Goal: Task Accomplishment & Management: Manage account settings

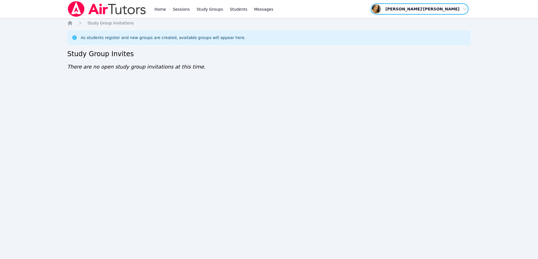
click at [438, 5] on span "button" at bounding box center [419, 9] width 99 height 12
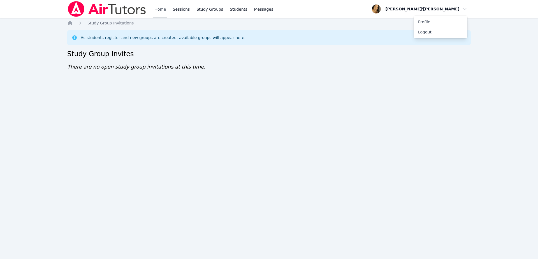
click at [162, 10] on link "Home" at bounding box center [160, 9] width 14 height 18
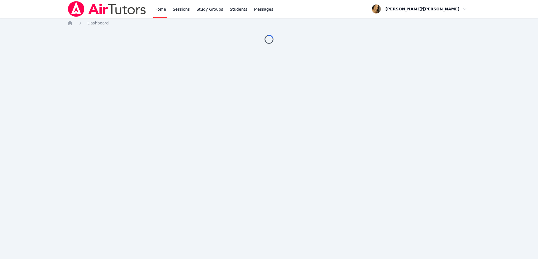
click at [162, 10] on link "Home" at bounding box center [160, 9] width 14 height 18
click at [175, 7] on link "Sessions" at bounding box center [181, 9] width 19 height 18
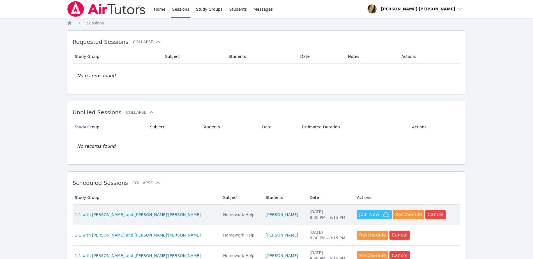
click at [359, 212] on span "Join Now" at bounding box center [369, 214] width 20 height 7
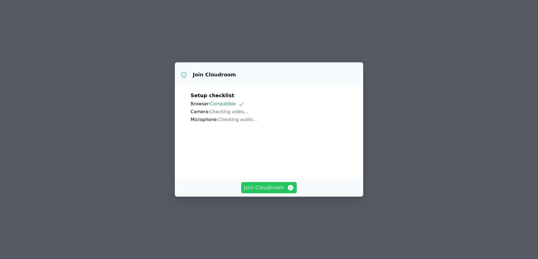
click at [270, 191] on span "Join Cloudroom" at bounding box center [269, 187] width 50 height 8
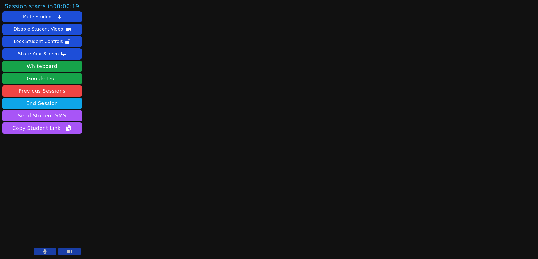
click at [43, 255] on div at bounding box center [57, 252] width 47 height 8
click at [48, 252] on button at bounding box center [45, 251] width 22 height 7
click at [311, 66] on main at bounding box center [311, 129] width 151 height 259
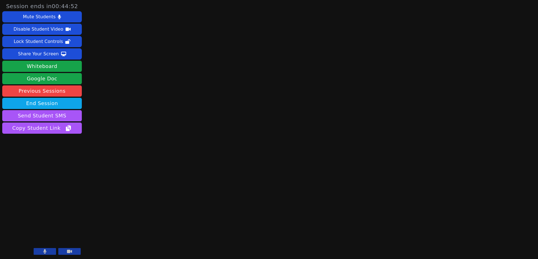
click at [40, 251] on button at bounding box center [45, 251] width 22 height 7
click at [168, 201] on div "Session ends in 00:44:51 Mute Students Disable Student Video Lock Student Contr…" at bounding box center [269, 129] width 538 height 259
click at [168, 201] on div "Session ends in 00:44:47 Mute Students Disable Student Video Lock Student Contr…" at bounding box center [269, 129] width 538 height 259
click at [168, 201] on div "Session ends in 00:44:43 Mute Students Disable Student Video Lock Student Contr…" at bounding box center [269, 129] width 538 height 259
click at [228, 138] on div "Session ends in 00:44:39 Mute Students Disable Student Video Lock Student Contr…" at bounding box center [269, 129] width 538 height 259
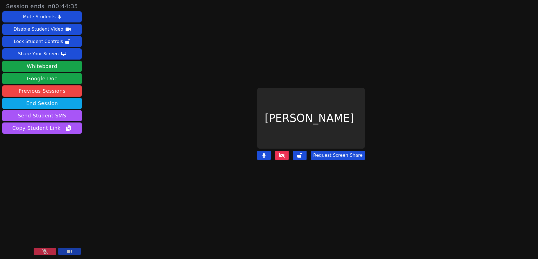
click at [409, 158] on main "Ethan Uzzan Request Screen Share" at bounding box center [311, 129] width 223 height 259
click at [48, 251] on button at bounding box center [45, 251] width 22 height 7
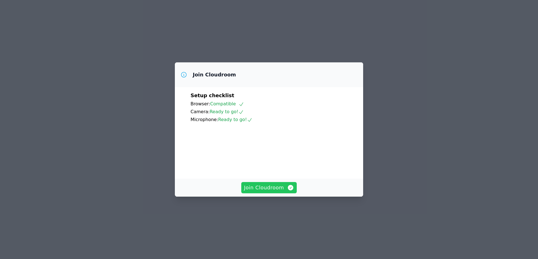
click at [258, 191] on span "Join Cloudroom" at bounding box center [269, 187] width 50 height 8
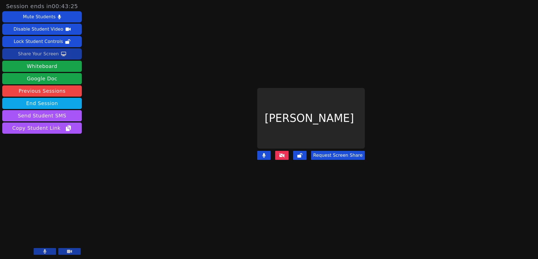
click at [39, 51] on div "Share Your Screen" at bounding box center [38, 53] width 41 height 9
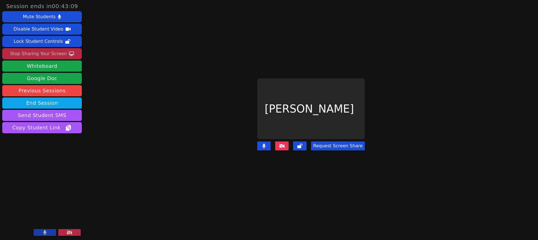
drag, startPoint x: 71, startPoint y: 231, endPoint x: 192, endPoint y: 153, distance: 143.8
click at [192, 153] on div "Session ends in 00:43:09 Mute Students Disable Student Video Lock Student Contr…" at bounding box center [269, 120] width 538 height 240
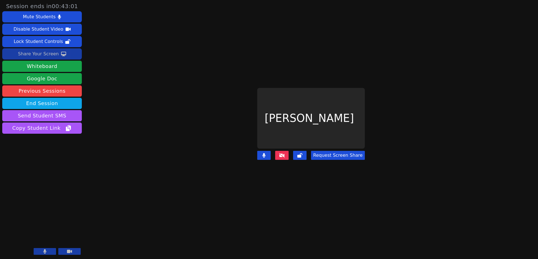
click at [44, 57] on div "Share Your Screen" at bounding box center [38, 53] width 41 height 9
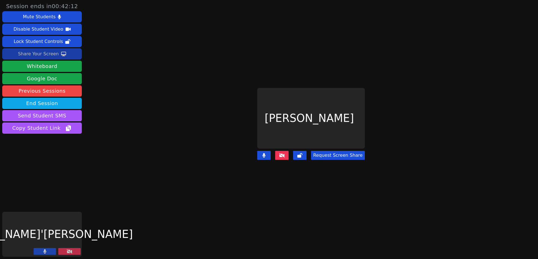
click at [40, 48] on button "Share Your Screen" at bounding box center [42, 53] width 80 height 11
click at [70, 248] on button at bounding box center [69, 251] width 22 height 7
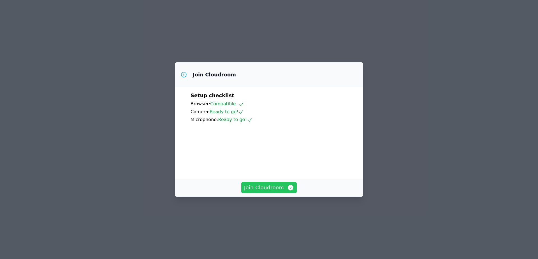
click at [261, 191] on span "Join Cloudroom" at bounding box center [269, 187] width 50 height 8
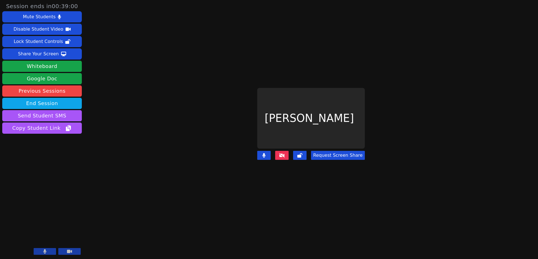
click at [268, 152] on button at bounding box center [263, 155] width 13 height 9
click at [67, 52] on button "Share Your Screen" at bounding box center [42, 53] width 80 height 11
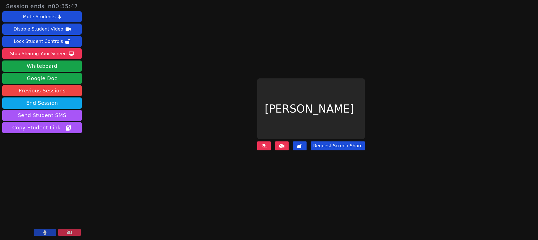
click at [270, 142] on button at bounding box center [263, 146] width 13 height 9
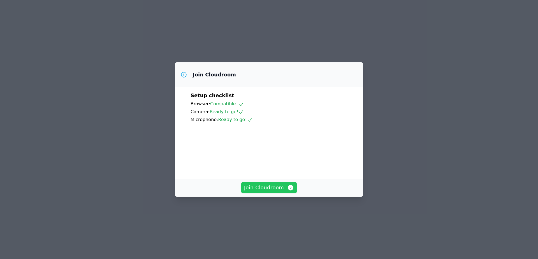
click at [270, 191] on span "Join Cloudroom" at bounding box center [269, 187] width 50 height 8
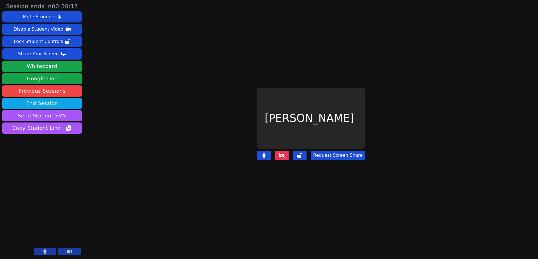
click at [400, 224] on main "[PERSON_NAME] Request Screen Share" at bounding box center [311, 129] width 223 height 259
click at [216, 24] on main "[PERSON_NAME] Request Screen Share" at bounding box center [311, 129] width 223 height 259
click at [308, 35] on main "[PERSON_NAME] Request Screen Share" at bounding box center [311, 129] width 223 height 259
click at [44, 53] on div "Share Your Screen" at bounding box center [38, 53] width 41 height 9
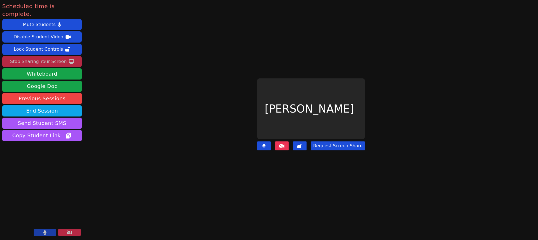
click at [66, 237] on video at bounding box center [42, 215] width 80 height 45
click at [75, 234] on button at bounding box center [69, 232] width 22 height 7
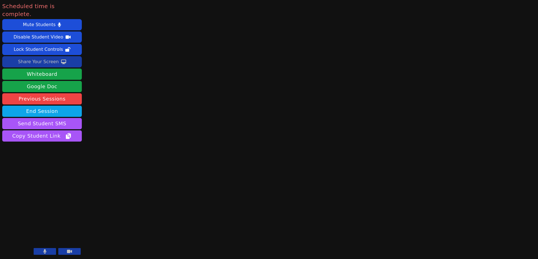
click at [68, 252] on icon at bounding box center [69, 250] width 5 height 3
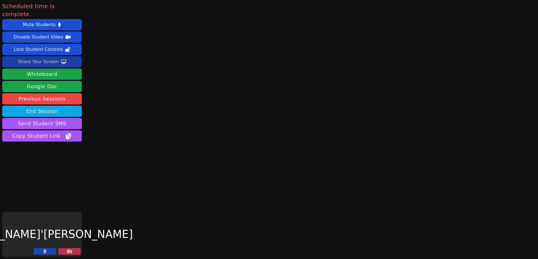
click at [68, 252] on icon at bounding box center [70, 251] width 6 height 4
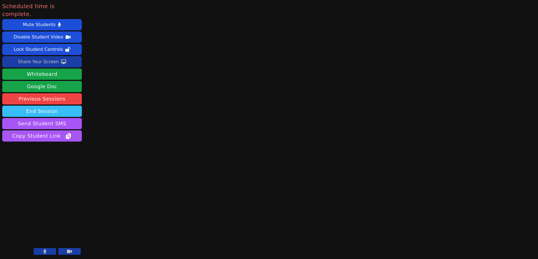
click at [52, 106] on button "End Session" at bounding box center [42, 110] width 80 height 11
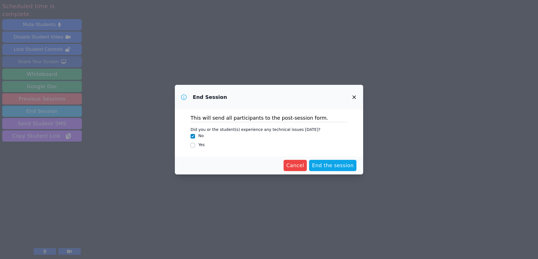
click at [195, 142] on div at bounding box center [193, 145] width 4 height 7
click at [193, 145] on input "Yes" at bounding box center [193, 145] width 4 height 4
checkbox input "true"
checkbox input "false"
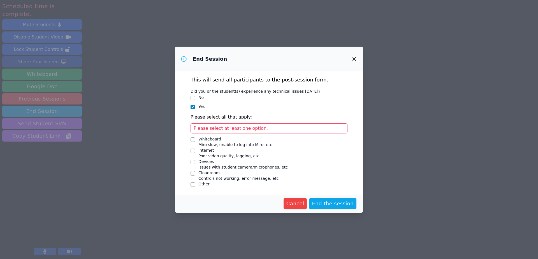
click at [206, 160] on div "Devices" at bounding box center [243, 161] width 89 height 6
click at [195, 160] on input "Devices Issues with student camera/microphones, etc" at bounding box center [193, 162] width 4 height 4
checkbox input "true"
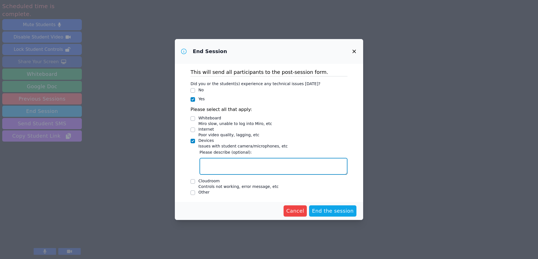
click at [227, 164] on textarea "Devices Issues with student camera/microphones, etc" at bounding box center [274, 166] width 148 height 17
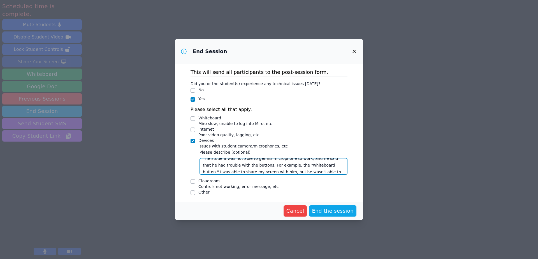
scroll to position [11, 0]
type textarea "The student was not able to get his microphone to work, and he said that he had…"
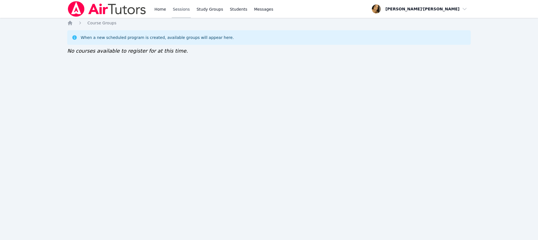
click at [185, 8] on link "Sessions" at bounding box center [181, 9] width 19 height 18
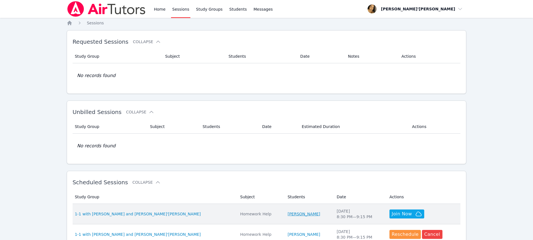
click at [288, 213] on link "[PERSON_NAME]" at bounding box center [304, 214] width 33 height 6
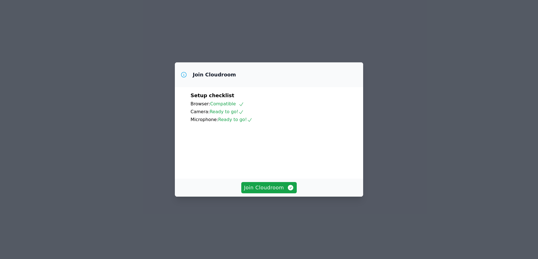
click at [290, 23] on div "Join Cloudroom Setup checklist Browser: Compatible Camera: Ready to go! Microph…" at bounding box center [269, 129] width 538 height 259
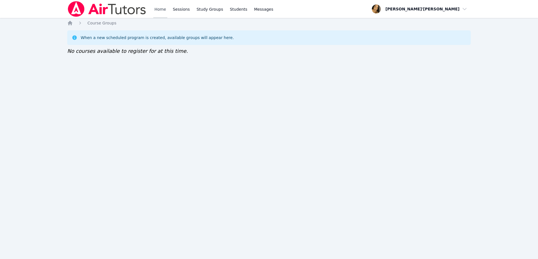
click at [163, 9] on link "Home" at bounding box center [160, 9] width 14 height 18
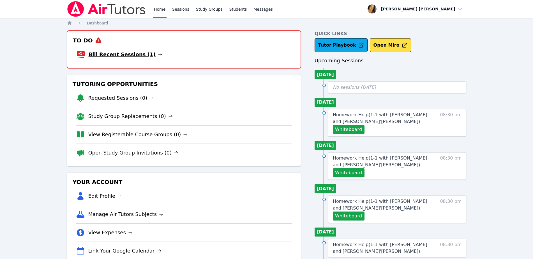
click at [125, 58] on link "Bill Recent Sessions (1)" at bounding box center [126, 54] width 74 height 8
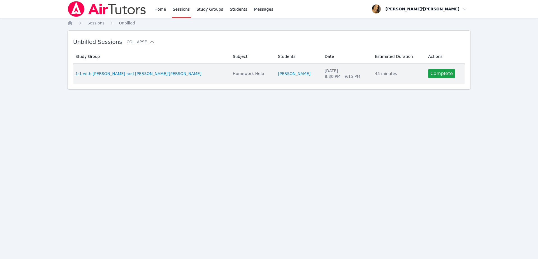
click at [433, 79] on td "Actions Complete" at bounding box center [445, 73] width 40 height 20
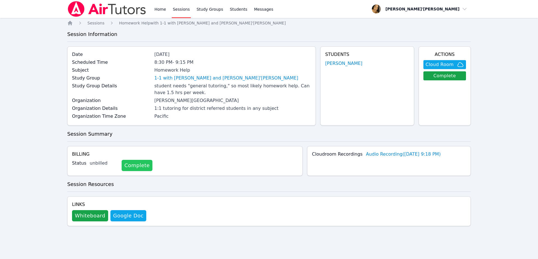
click at [133, 164] on link "Complete" at bounding box center [137, 165] width 31 height 11
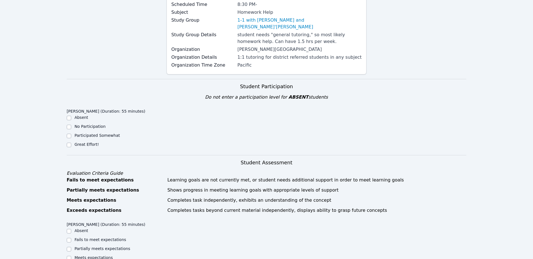
click at [75, 142] on label "Great Effort!" at bounding box center [87, 144] width 24 height 4
click at [71, 142] on input "Great Effort!" at bounding box center [69, 144] width 4 height 4
checkbox input "true"
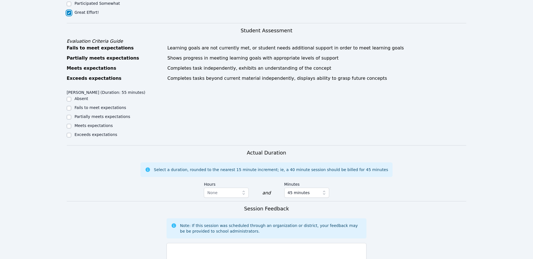
scroll to position [210, 0]
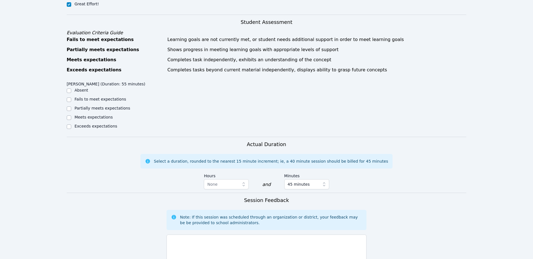
click at [78, 115] on label "Meets expectations" at bounding box center [94, 117] width 38 height 4
click at [71, 115] on input "Meets expectations" at bounding box center [69, 117] width 4 height 4
checkbox input "true"
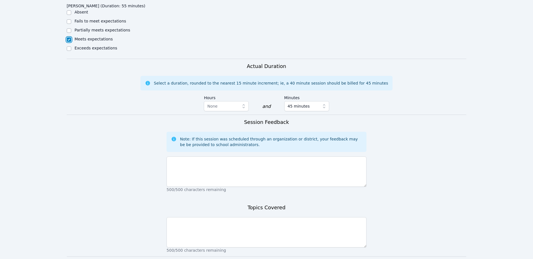
scroll to position [322, 0]
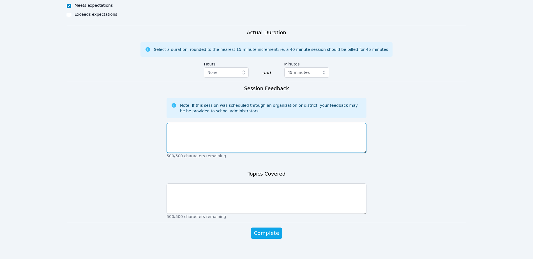
click at [222, 127] on textarea at bounding box center [267, 138] width 200 height 30
type textarea "E"
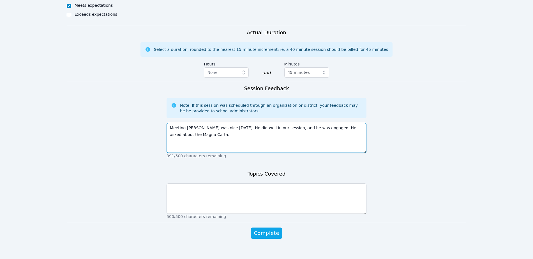
drag, startPoint x: 307, startPoint y: 119, endPoint x: 338, endPoint y: 130, distance: 33.3
click at [338, 130] on textarea "Meeting [PERSON_NAME] was nice [DATE]. He did well in our session, and he was e…" at bounding box center [267, 138] width 200 height 30
type textarea "Meeting [PERSON_NAME] was nice [DATE]. He did well in our session, and he was e…"
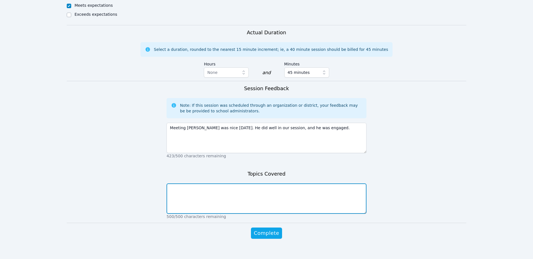
click at [241, 197] on textarea at bounding box center [267, 198] width 200 height 30
type textarea "The Magna Carta"
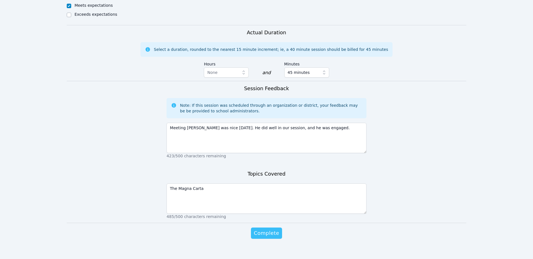
click at [268, 229] on span "Complete" at bounding box center [266, 233] width 25 height 8
